Goal: Download file/media

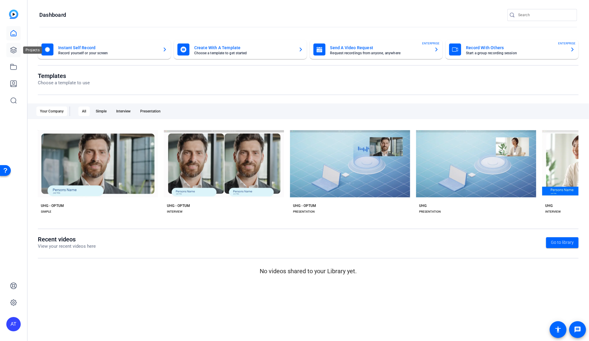
click at [12, 50] on icon at bounding box center [13, 50] width 7 height 7
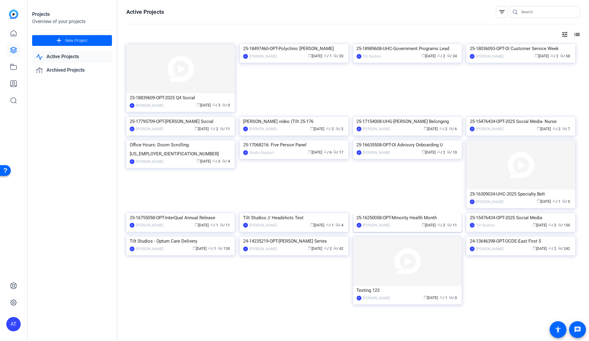
scroll to position [96, 0]
click at [225, 237] on img at bounding box center [180, 237] width 108 height 0
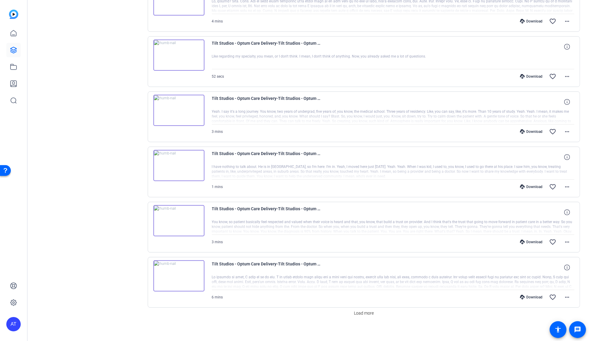
scroll to position [373, 0]
click at [360, 309] on span "Load more" at bounding box center [364, 312] width 20 height 6
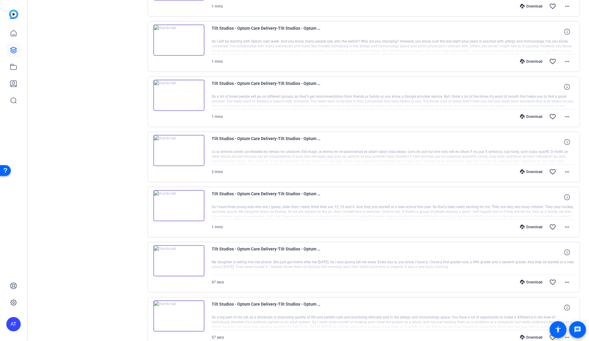
scroll to position [907, 0]
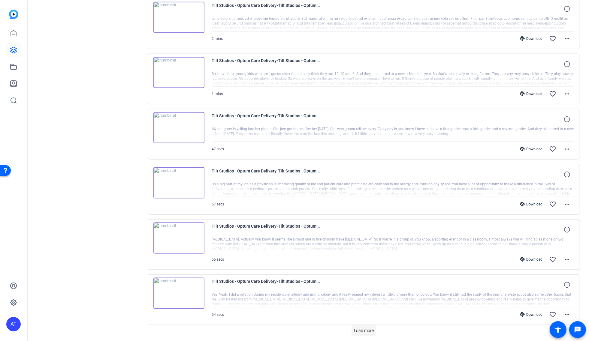
click at [361, 328] on span "Load more" at bounding box center [364, 331] width 20 height 6
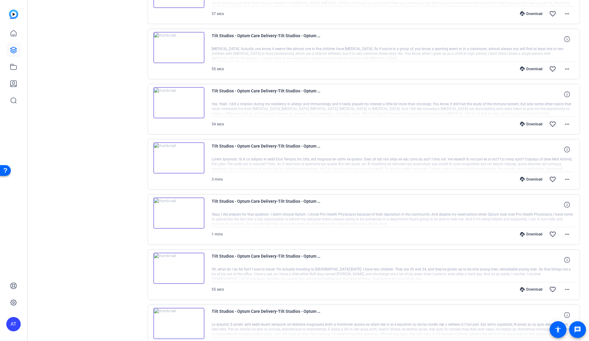
scroll to position [1107, 0]
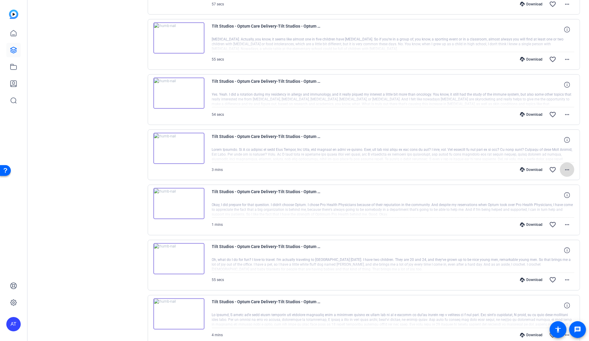
click at [564, 166] on mat-icon "more_horiz" at bounding box center [567, 169] width 7 height 7
click at [550, 191] on span "Download MP4" at bounding box center [548, 191] width 36 height 7
click at [564, 111] on mat-icon "more_horiz" at bounding box center [567, 114] width 7 height 7
click at [551, 136] on span "Download MP4" at bounding box center [548, 136] width 36 height 7
click at [564, 56] on mat-icon "more_horiz" at bounding box center [567, 59] width 7 height 7
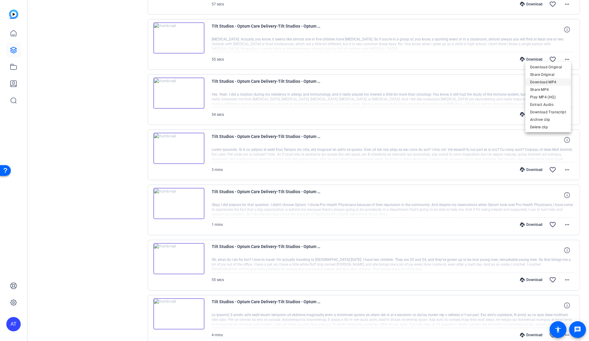
click at [552, 80] on span "Download MP4" at bounding box center [548, 81] width 36 height 7
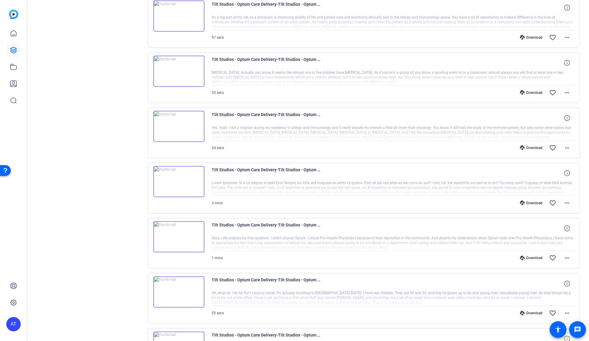
scroll to position [1040, 0]
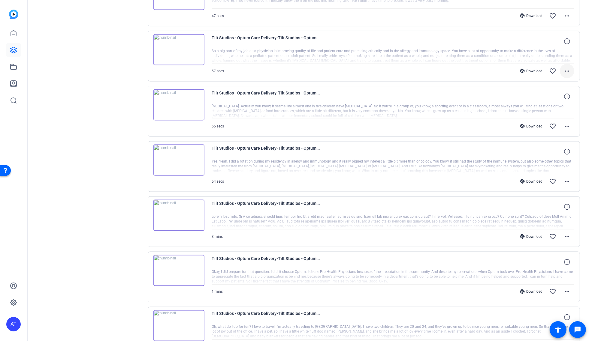
click at [564, 68] on mat-icon "more_horiz" at bounding box center [567, 71] width 7 height 7
click at [551, 92] on span "Download MP4" at bounding box center [548, 93] width 36 height 7
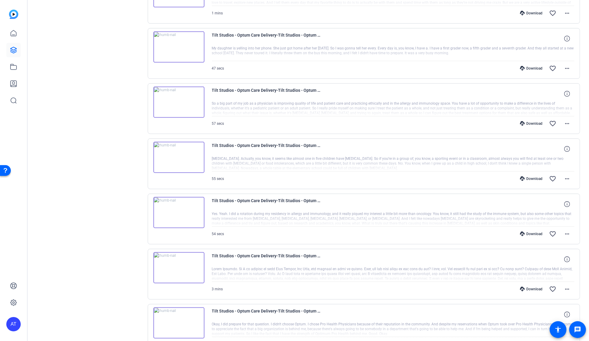
scroll to position [974, 0]
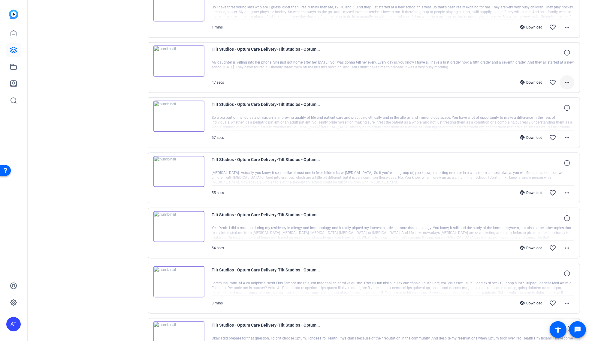
click at [565, 79] on mat-icon "more_horiz" at bounding box center [567, 82] width 7 height 7
click at [551, 104] on span "Download MP4" at bounding box center [548, 105] width 36 height 7
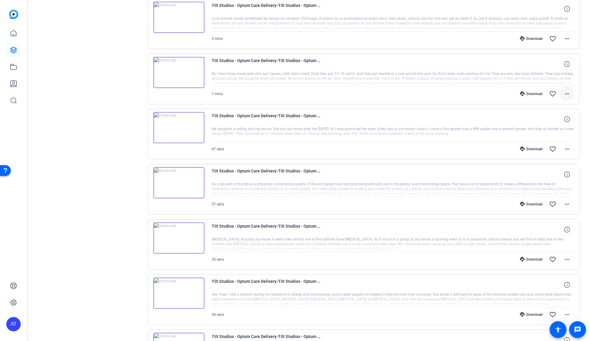
click at [564, 92] on mat-icon "more_horiz" at bounding box center [567, 93] width 7 height 7
click at [548, 114] on span "Download MP4" at bounding box center [548, 116] width 36 height 7
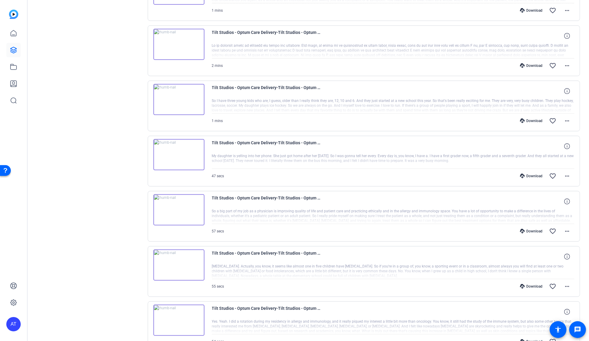
scroll to position [874, 0]
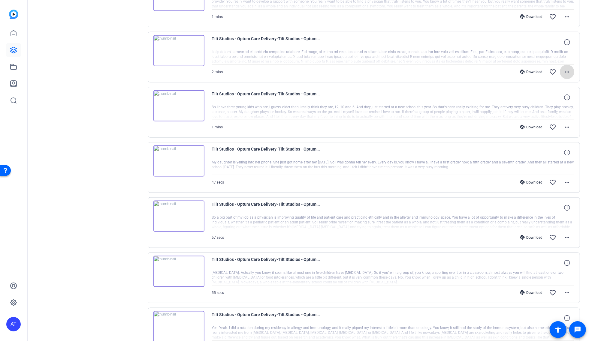
click at [564, 68] on mat-icon "more_horiz" at bounding box center [567, 71] width 7 height 7
click at [548, 96] on span "Download MP4" at bounding box center [548, 95] width 36 height 7
click at [564, 14] on mat-icon "more_horiz" at bounding box center [567, 16] width 7 height 7
click at [556, 39] on span "Download MP4" at bounding box center [548, 40] width 36 height 7
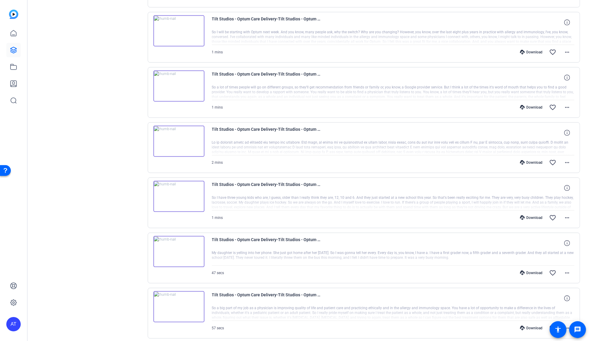
scroll to position [774, 0]
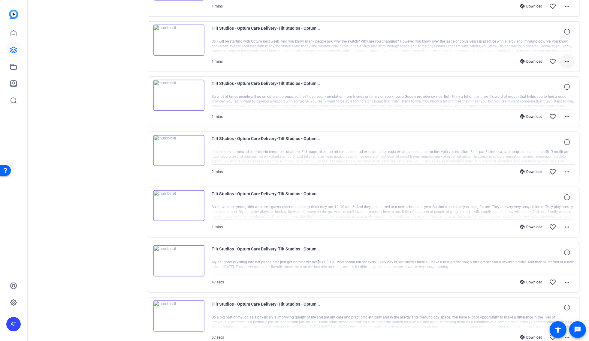
click at [565, 58] on mat-icon "more_horiz" at bounding box center [567, 61] width 7 height 7
click at [555, 83] on span "Download MP4" at bounding box center [548, 85] width 36 height 7
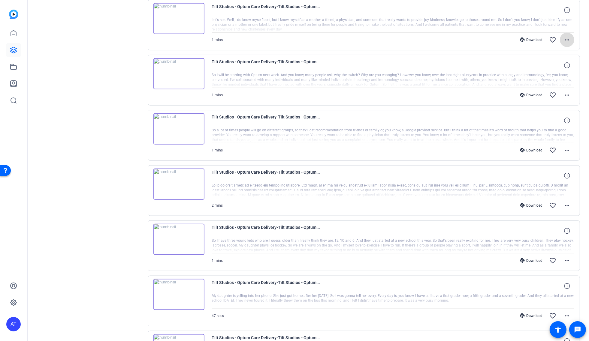
click at [564, 37] on mat-icon "more_horiz" at bounding box center [567, 39] width 7 height 7
click at [556, 62] on span "Download MP4" at bounding box center [548, 63] width 36 height 7
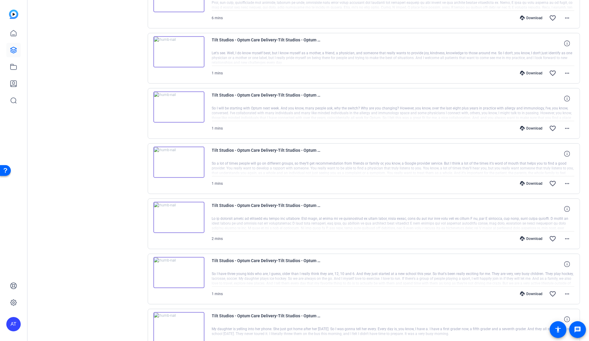
scroll to position [673, 0]
